Goal: Navigation & Orientation: Go to known website

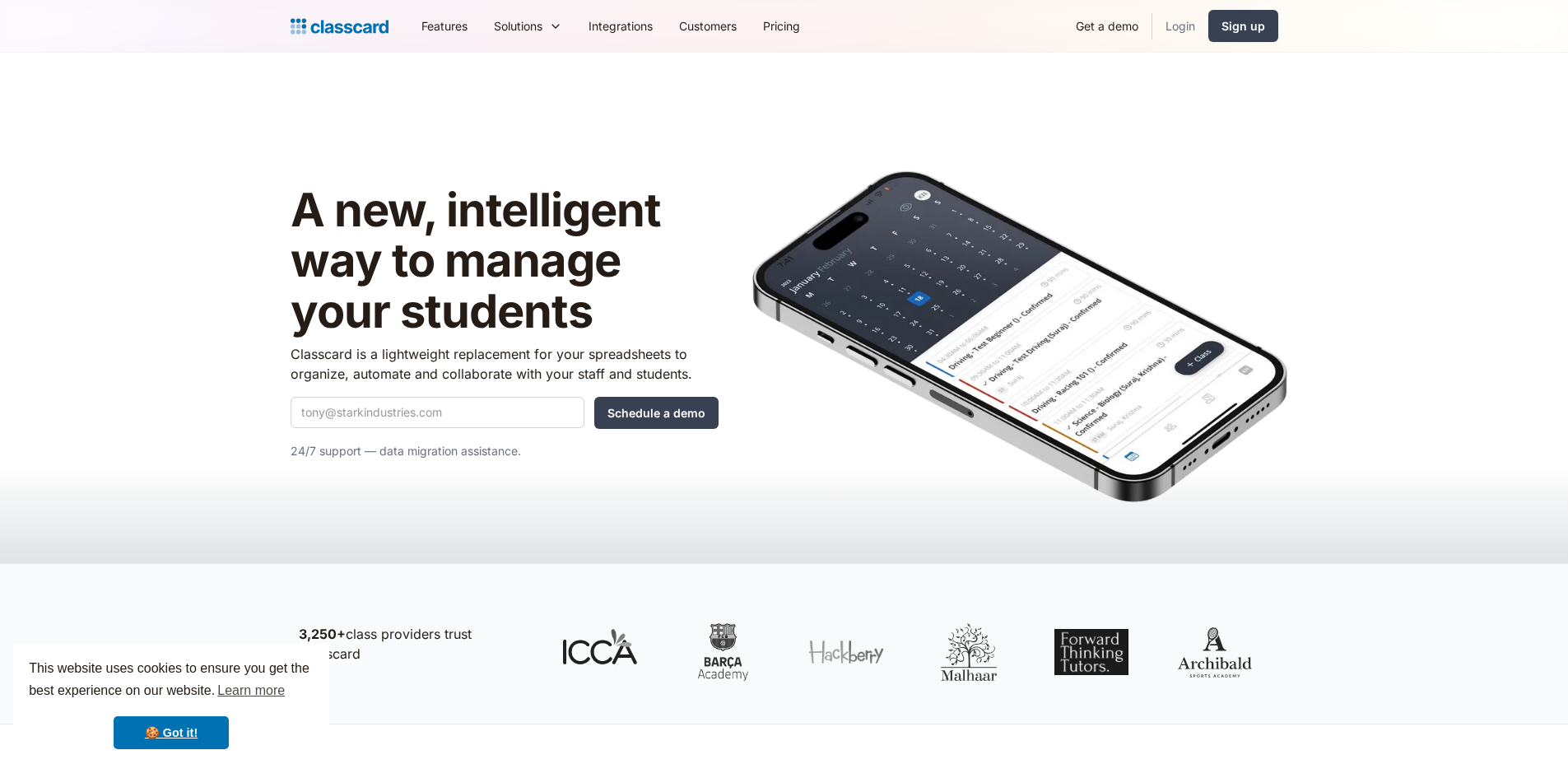
click at [1194, 37] on link "Login" at bounding box center [1180, 26] width 56 height 37
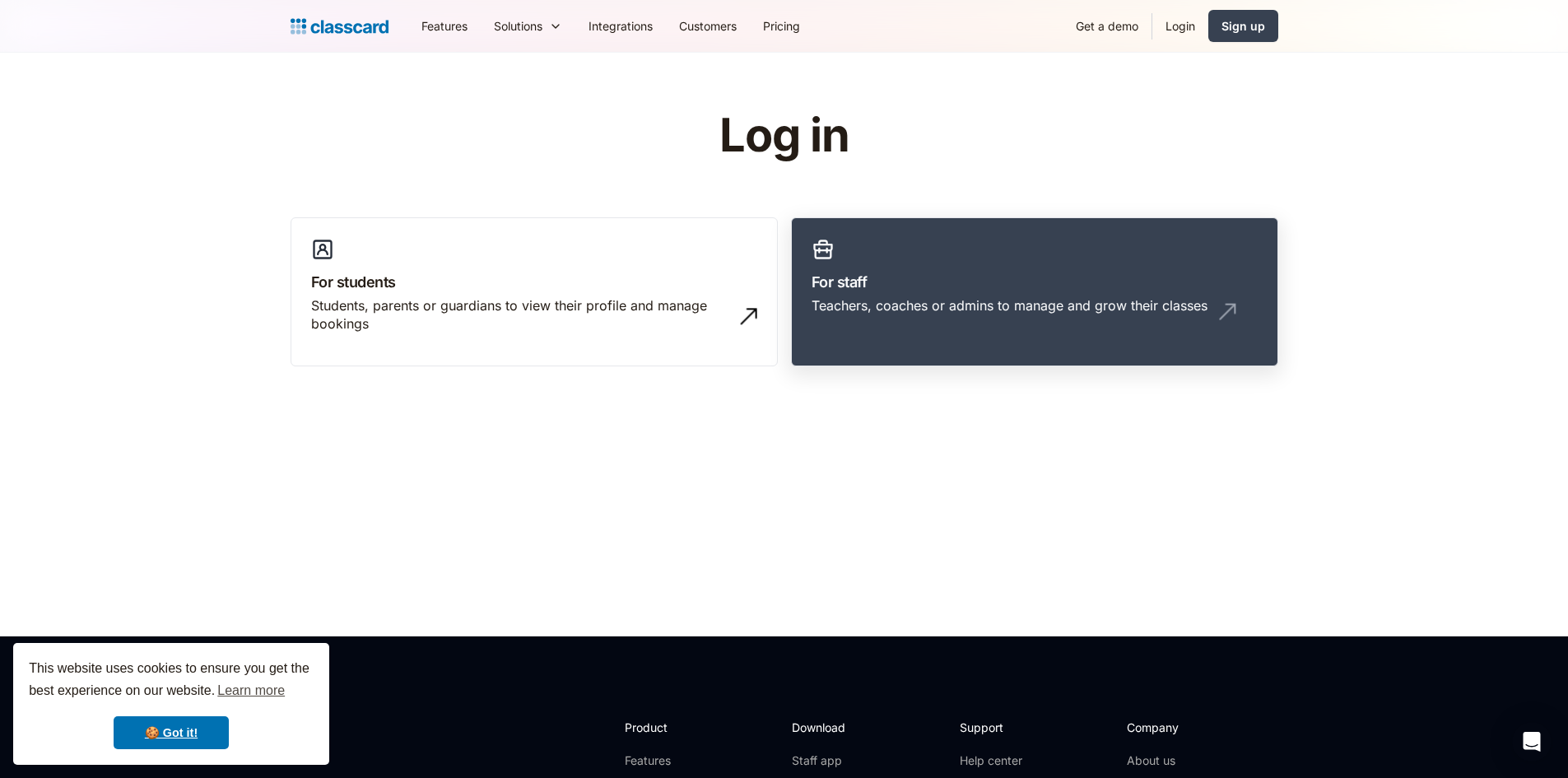
click at [865, 264] on link "For staff Teachers, coaches or admins to manage and grow their classes" at bounding box center [1035, 293] width 487 height 150
